Goal: Submit feedback/report problem: Submit feedback/report problem

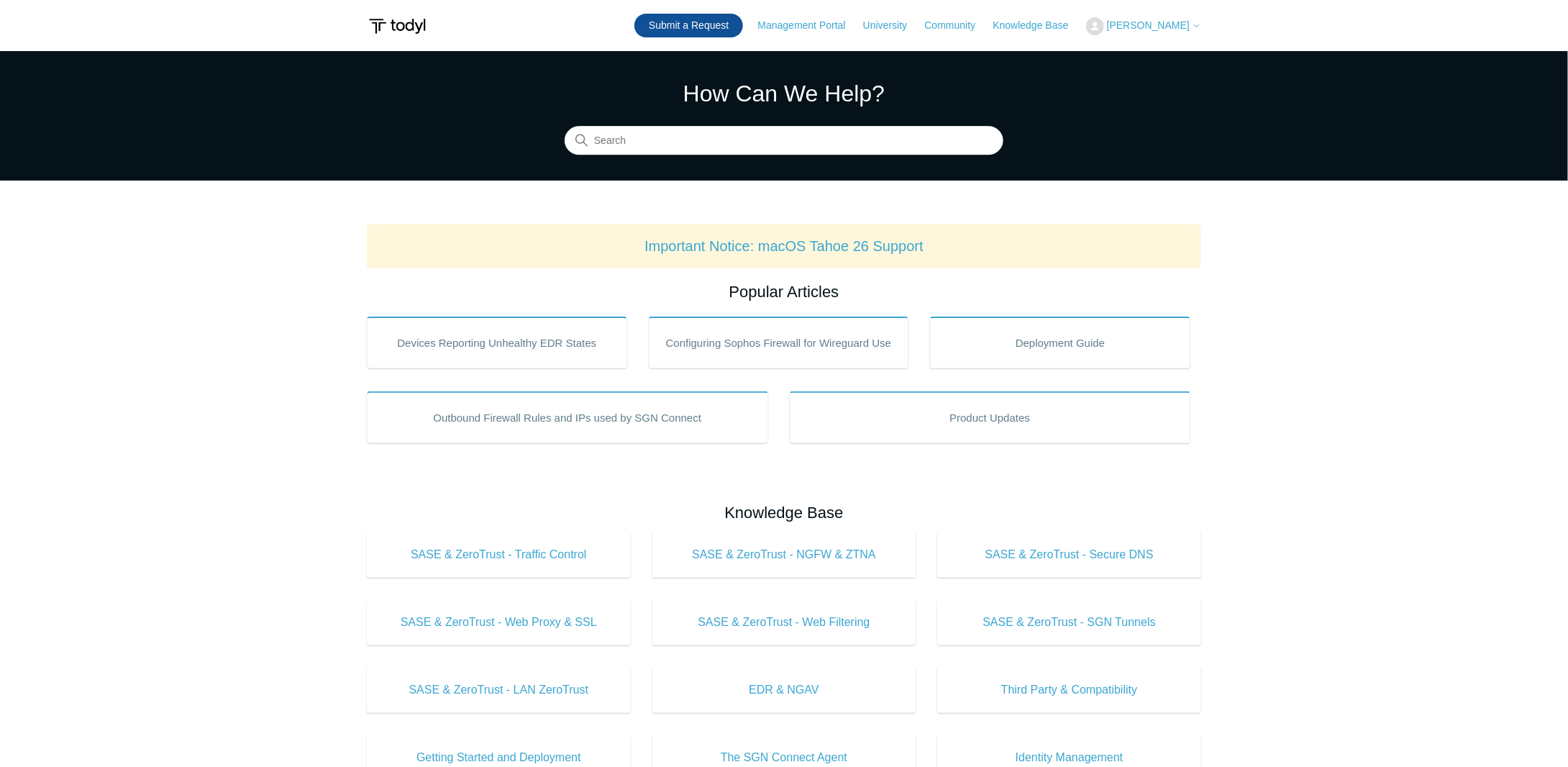
click at [743, 28] on link "Submit a Request" at bounding box center [689, 25] width 109 height 23
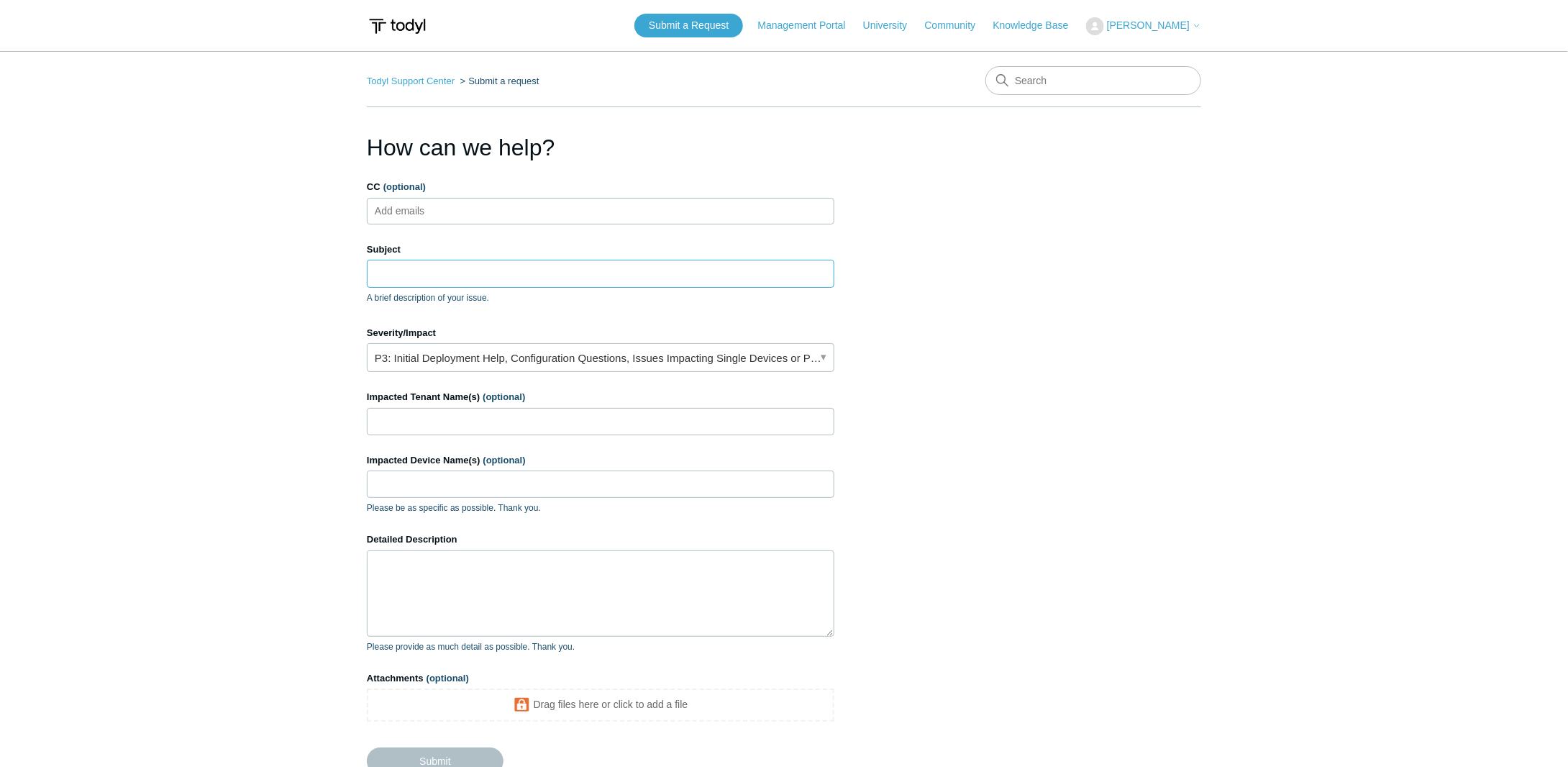
click at [464, 276] on input "Subject" at bounding box center [600, 273] width 468 height 28
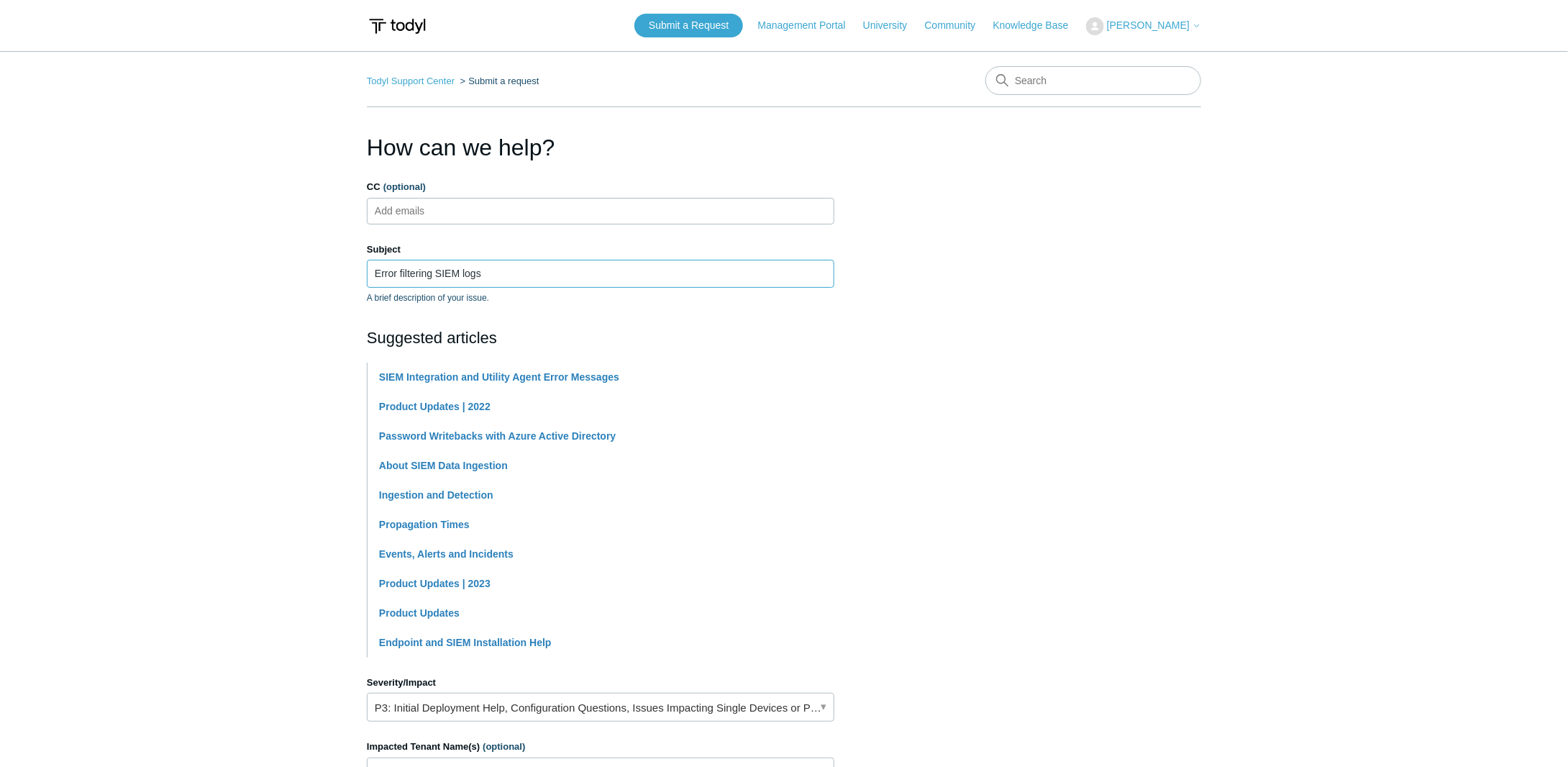
type input "Error filtering SIEM logs"
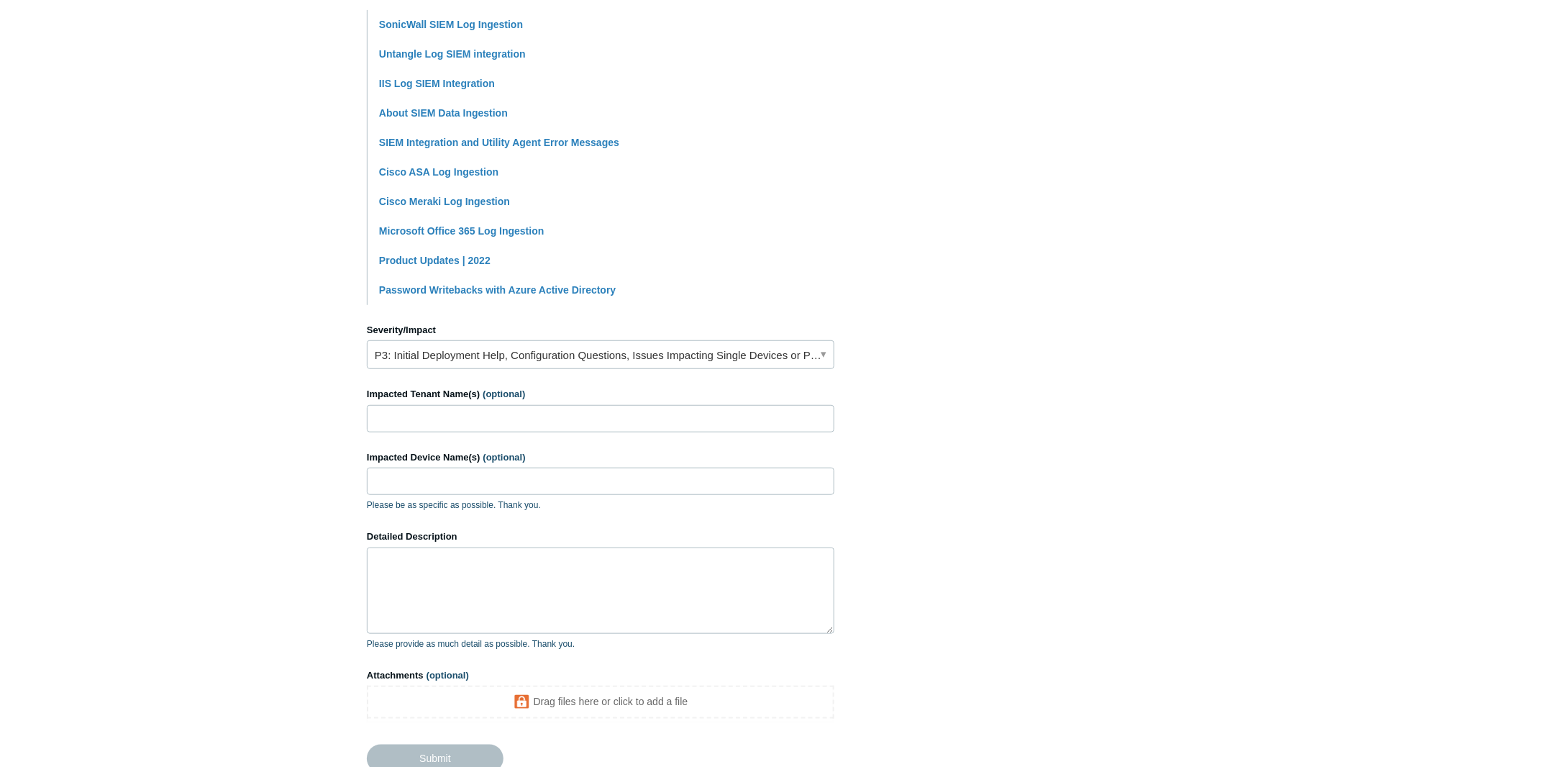
scroll to position [360, 0]
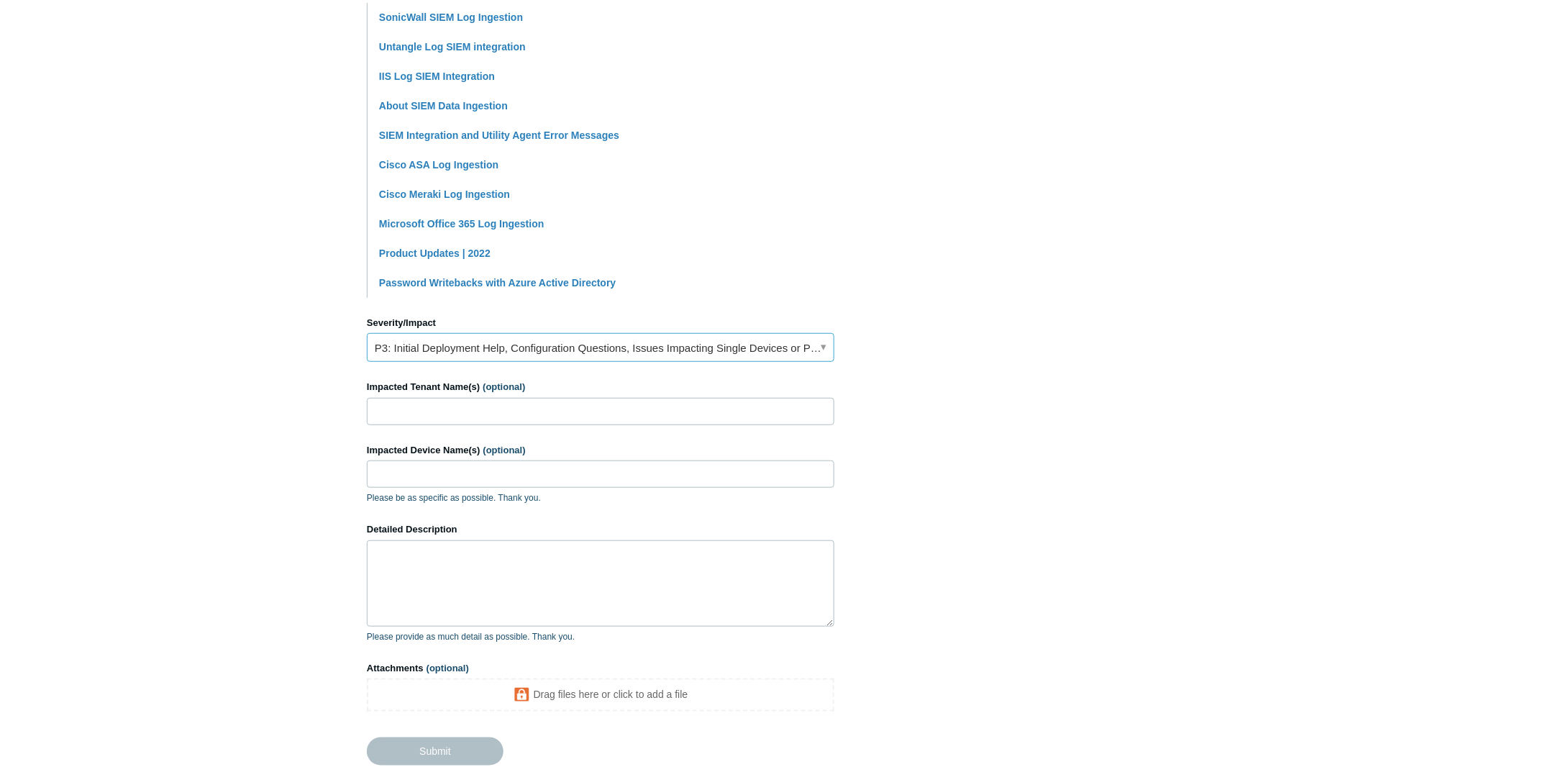
click at [588, 351] on link "P3: Initial Deployment Help, Configuration Questions, Issues Impacting Single D…" at bounding box center [600, 347] width 468 height 28
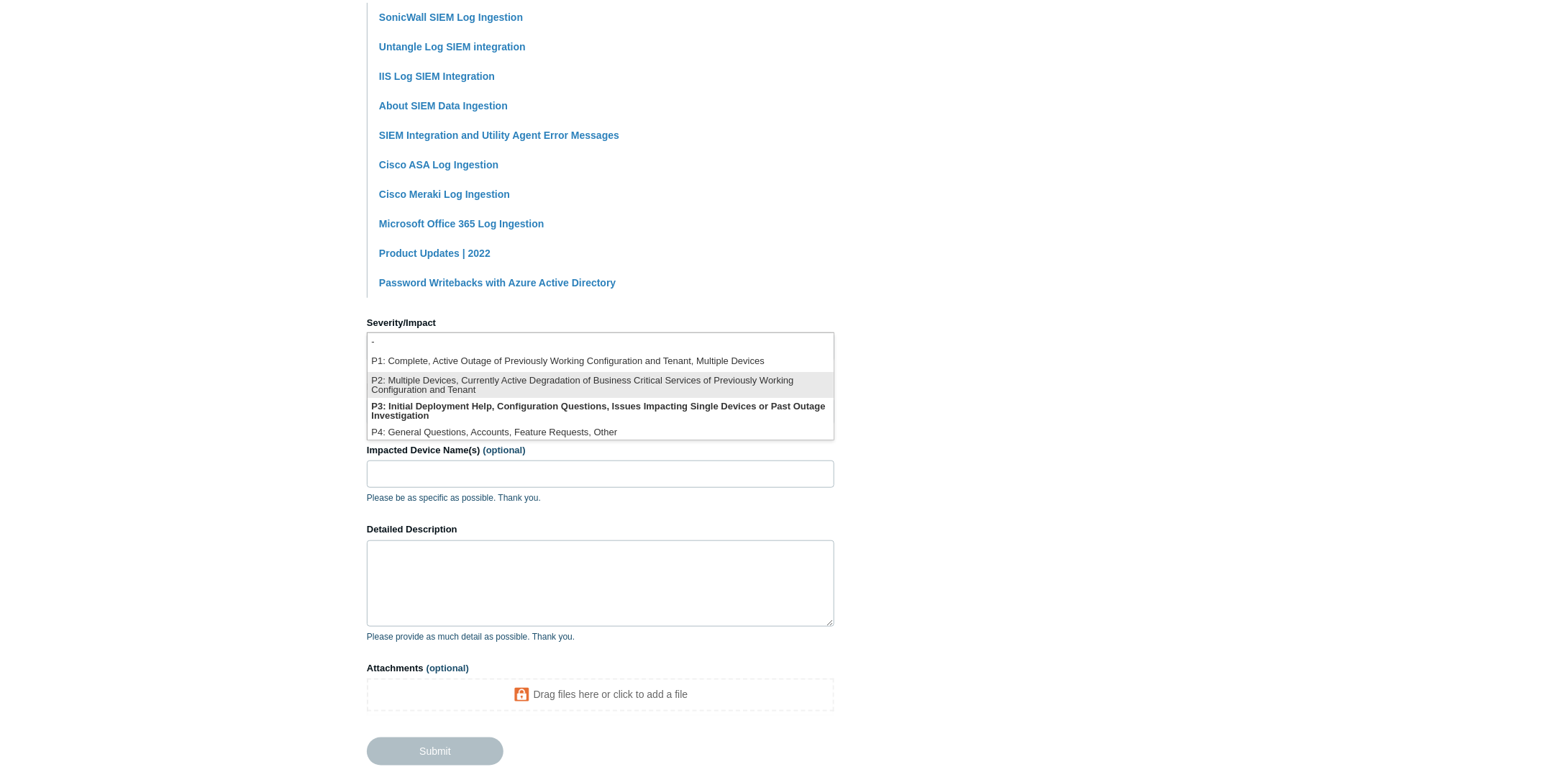
click at [583, 389] on li "P2: Multiple Devices, Currently Active Degradation of Business Critical Service…" at bounding box center [600, 384] width 466 height 26
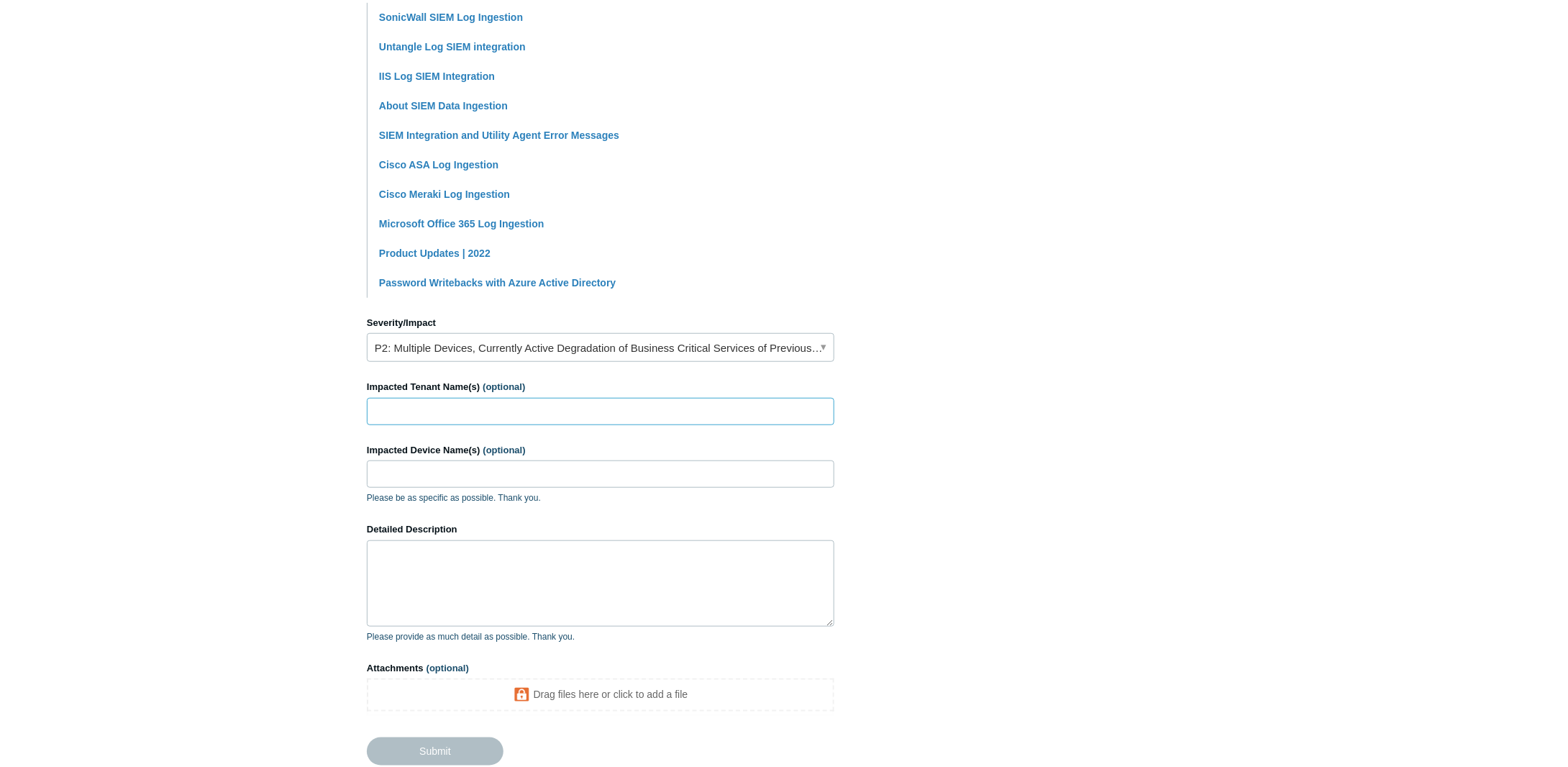
click at [558, 408] on input "Impacted Tenant Name(s) (optional)" at bounding box center [600, 411] width 468 height 28
type input "Altaviz"
click at [497, 598] on textarea "Detailed Description" at bounding box center [600, 583] width 468 height 86
drag, startPoint x: 473, startPoint y: 593, endPoint x: 481, endPoint y: 578, distance: 17.0
click at [475, 588] on textarea "Detailed Description" at bounding box center [600, 583] width 468 height 86
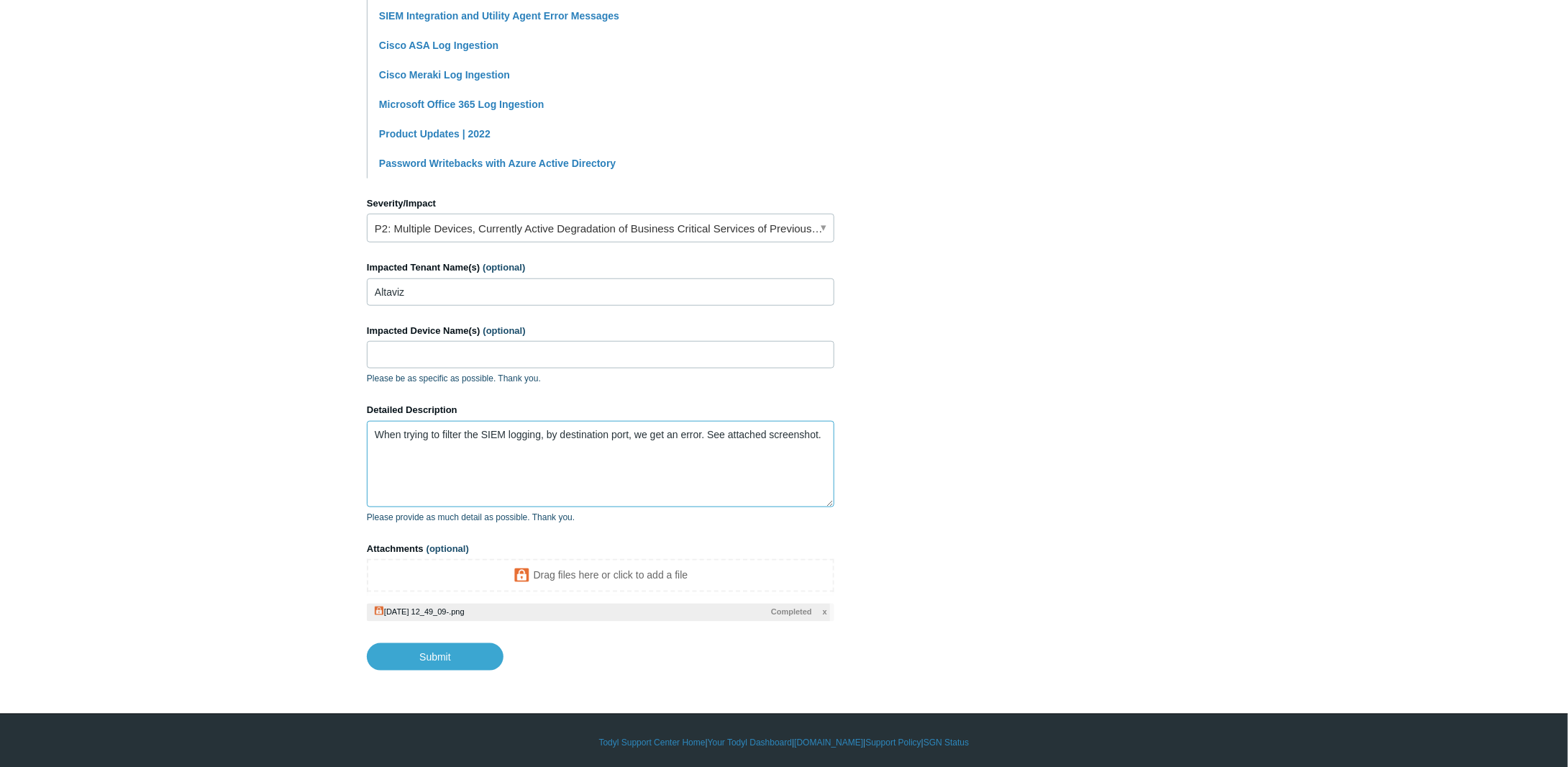
scroll to position [480, 0]
drag, startPoint x: 426, startPoint y: 644, endPoint x: 455, endPoint y: 654, distance: 30.7
click at [429, 645] on input "Submit" at bounding box center [434, 656] width 136 height 28
type textarea "When trying to filter the SIEM logging, by destination port, we get an error. S…"
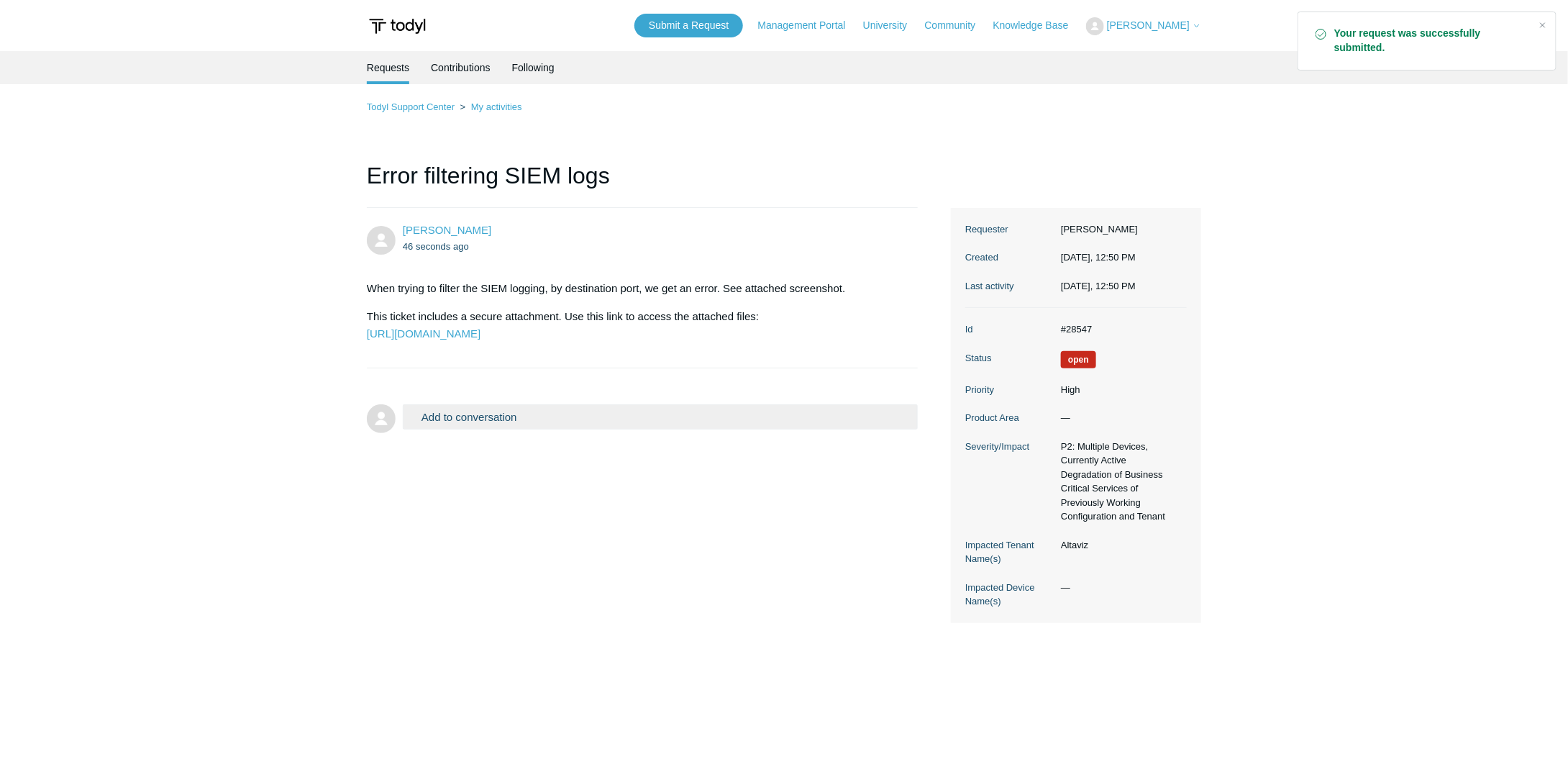
click at [473, 430] on button "Add to conversation" at bounding box center [660, 417] width 515 height 25
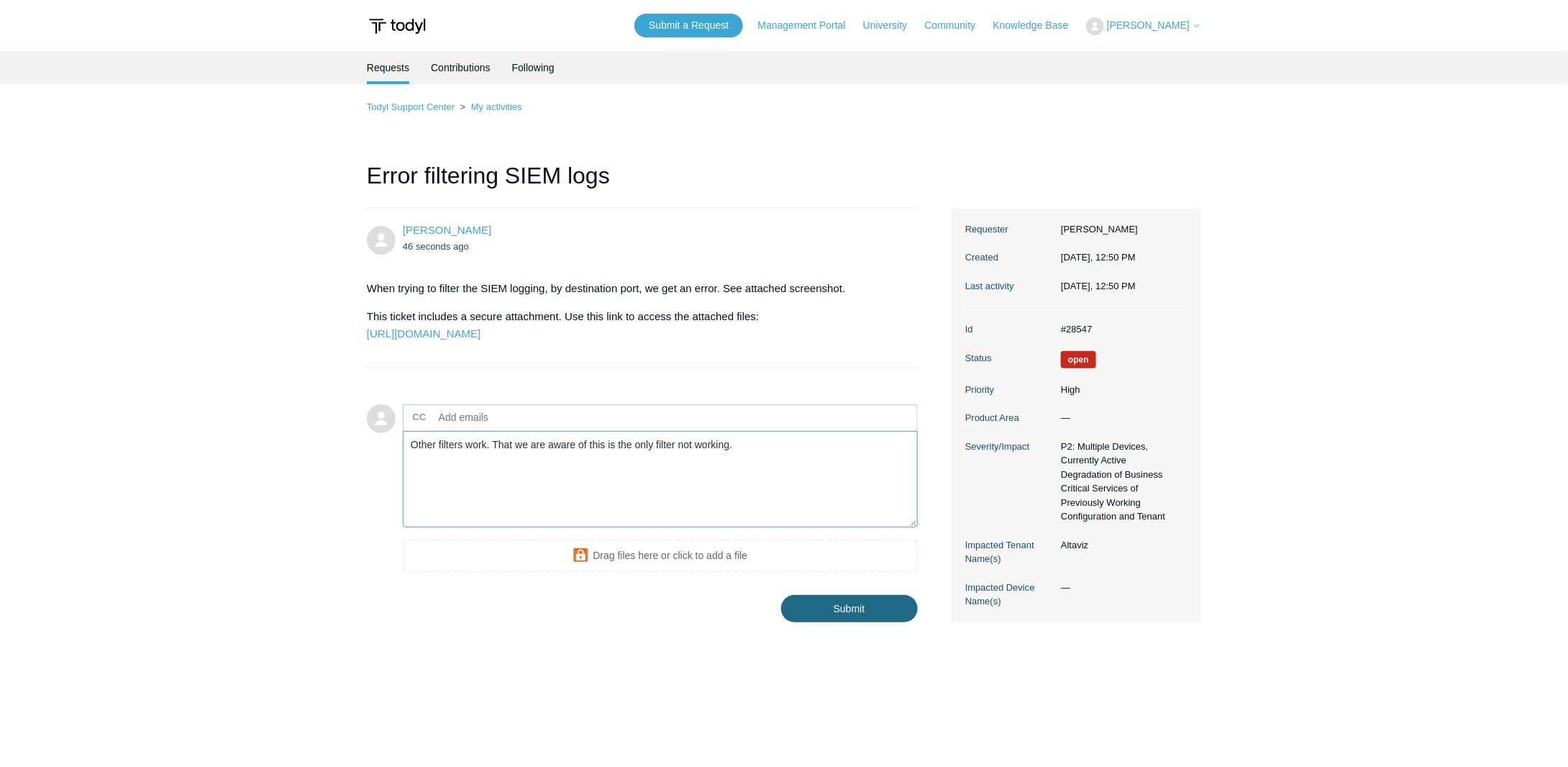
type textarea "Other filters work. That we are aware of this is the only filter not working."
click at [833, 624] on input "Submit" at bounding box center [849, 610] width 136 height 28
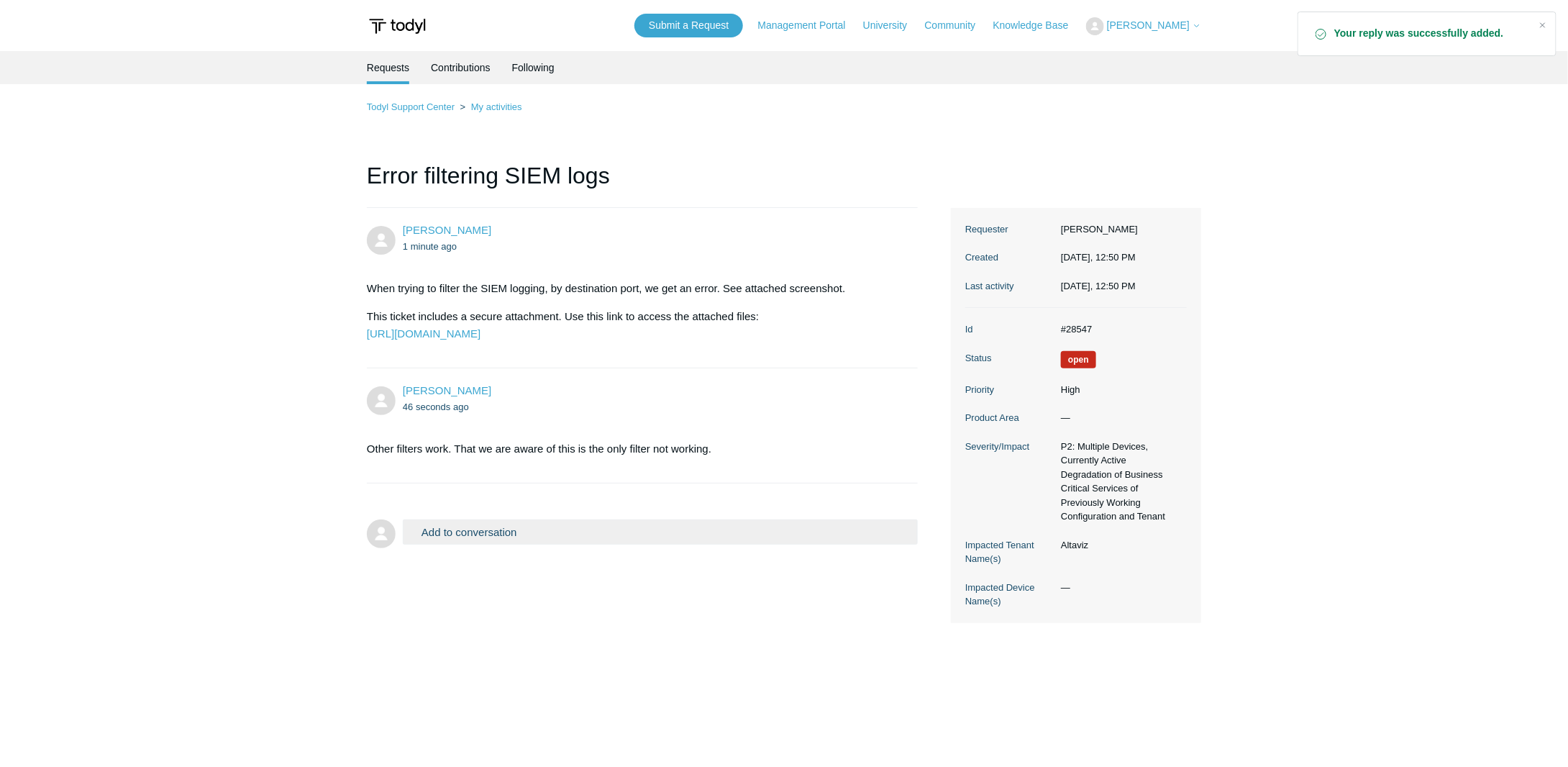
click at [476, 545] on button "Add to conversation" at bounding box center [660, 532] width 515 height 25
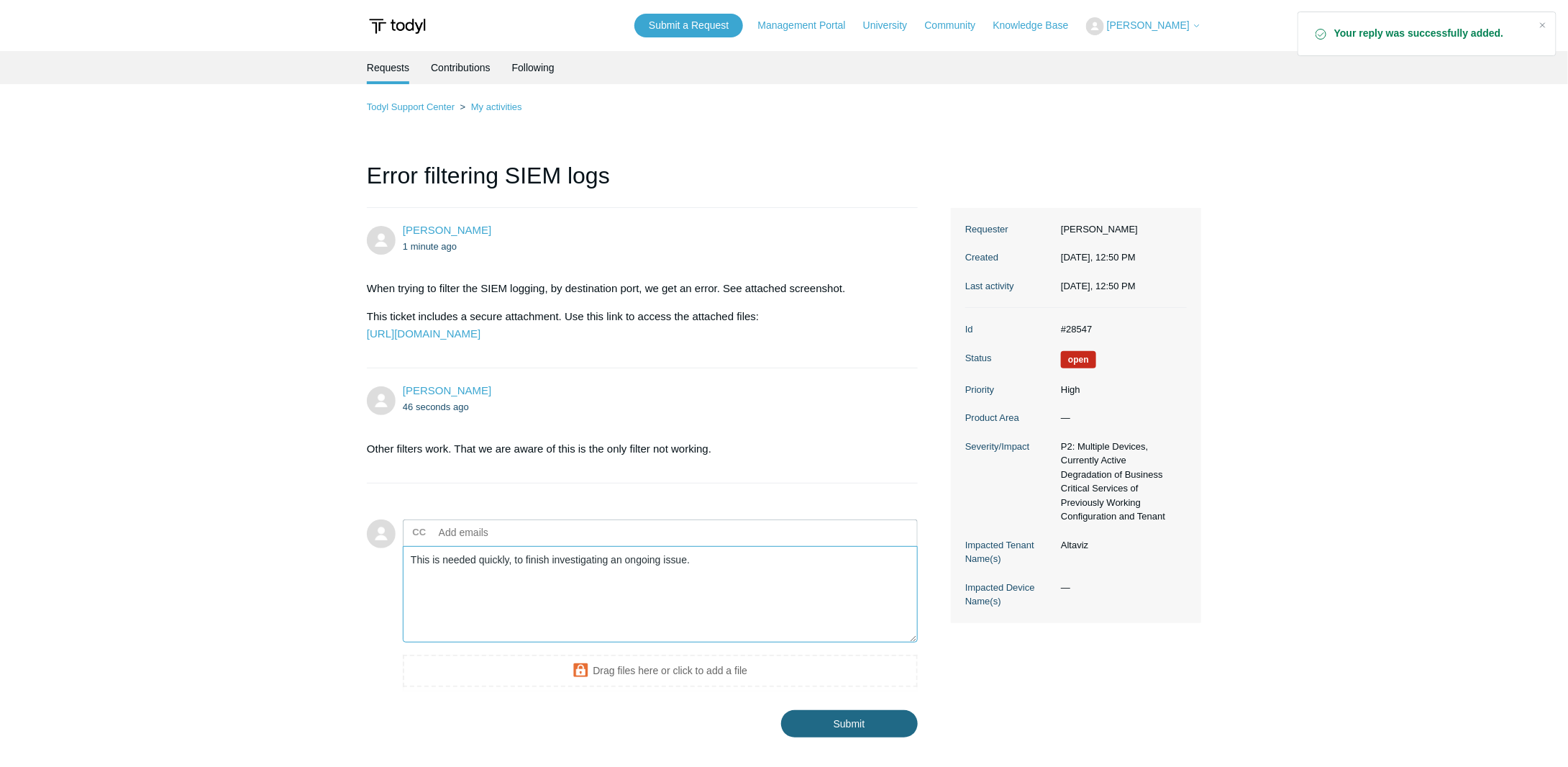
type textarea "This is needed quickly, to finish investigating an ongoing issue."
drag, startPoint x: 846, startPoint y: 752, endPoint x: 899, endPoint y: 729, distance: 57.8
click at [846, 739] on input "Submit" at bounding box center [849, 724] width 136 height 28
